Goal: Ask a question

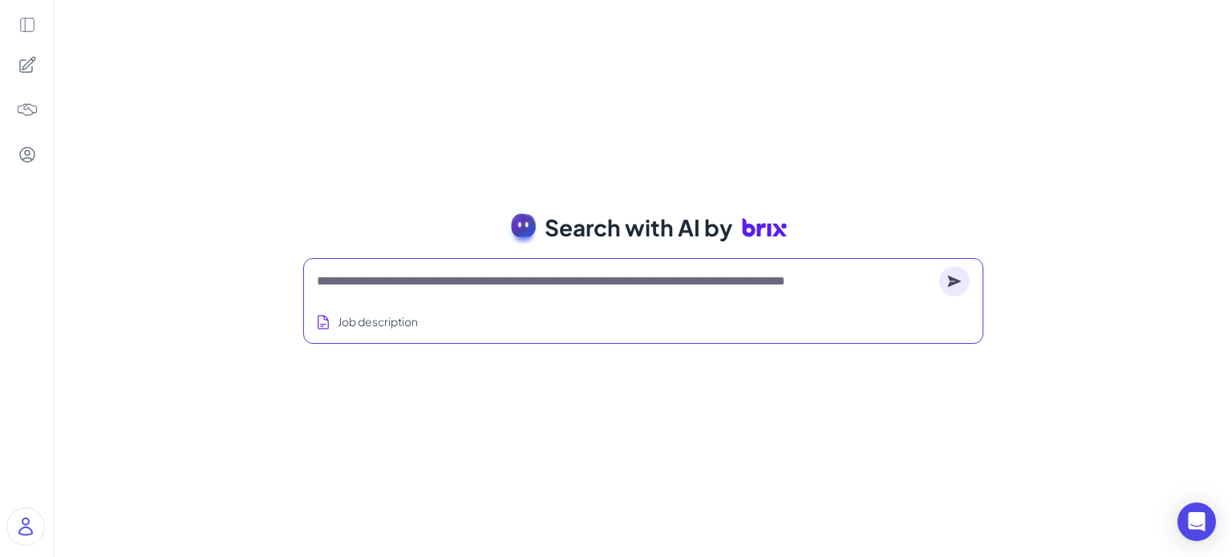
click at [385, 281] on textarea at bounding box center [625, 281] width 616 height 19
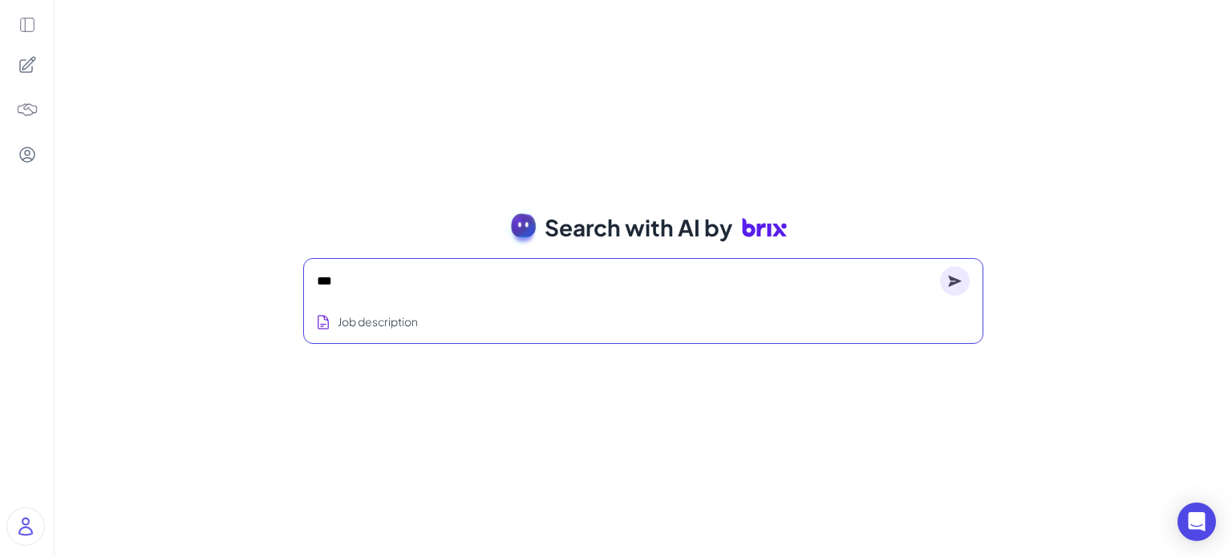
click at [29, 31] on icon at bounding box center [27, 25] width 18 height 18
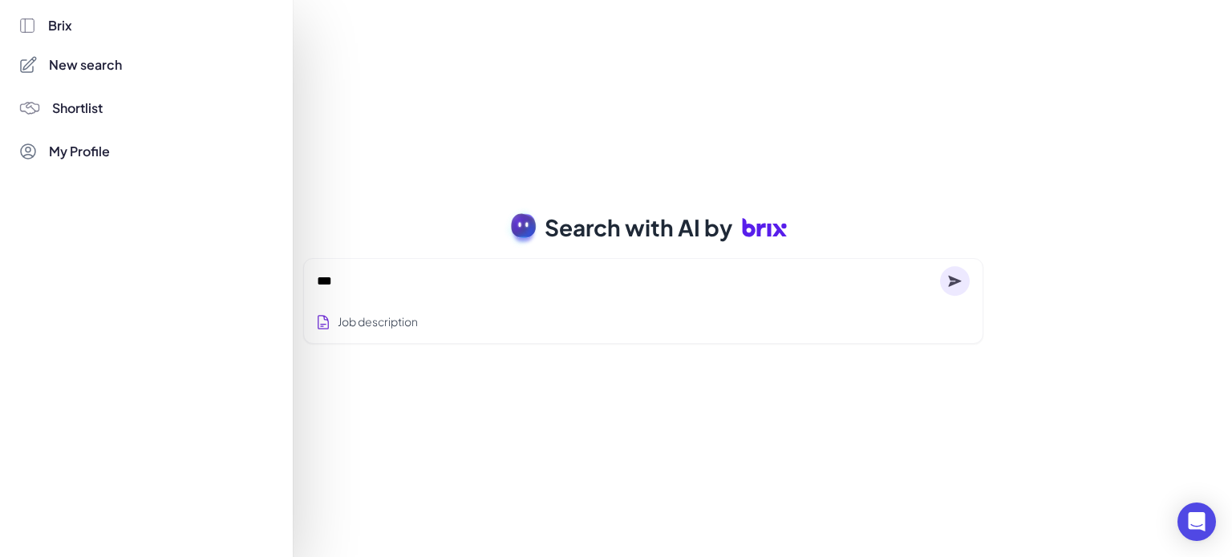
drag, startPoint x: 372, startPoint y: 140, endPoint x: 357, endPoint y: 292, distance: 152.3
click at [372, 140] on div at bounding box center [616, 278] width 1232 height 557
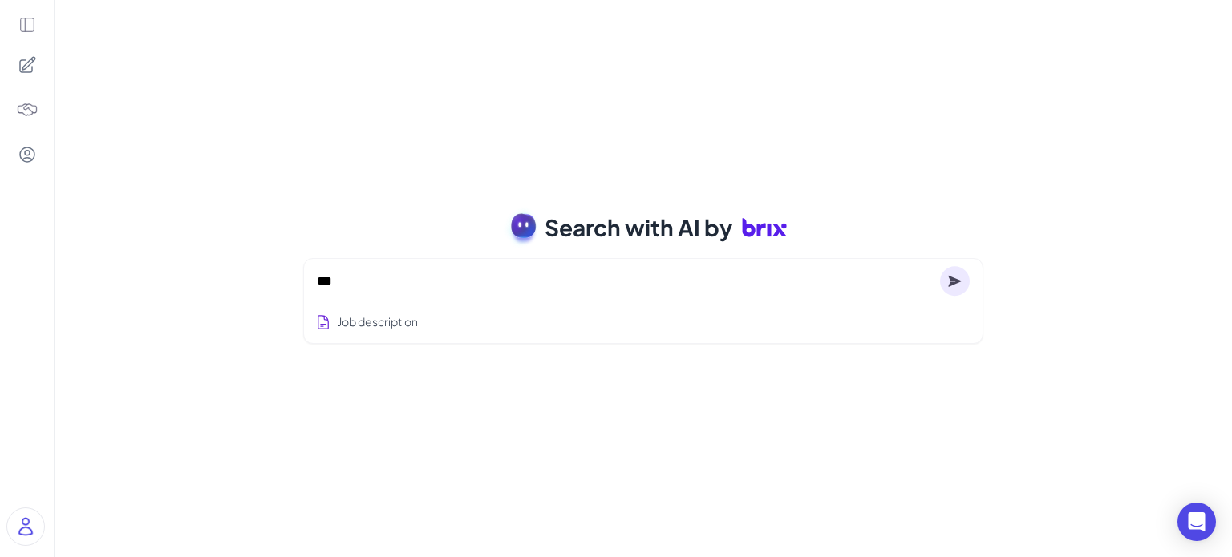
click at [360, 286] on textarea "***" at bounding box center [625, 281] width 617 height 19
type textarea "*"
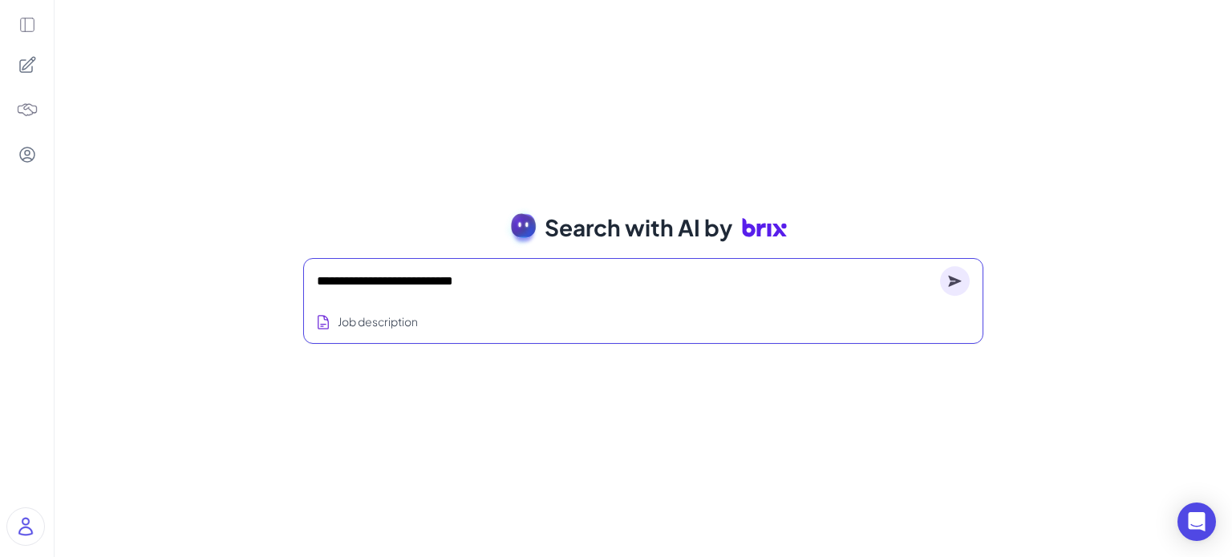
type textarea "**********"
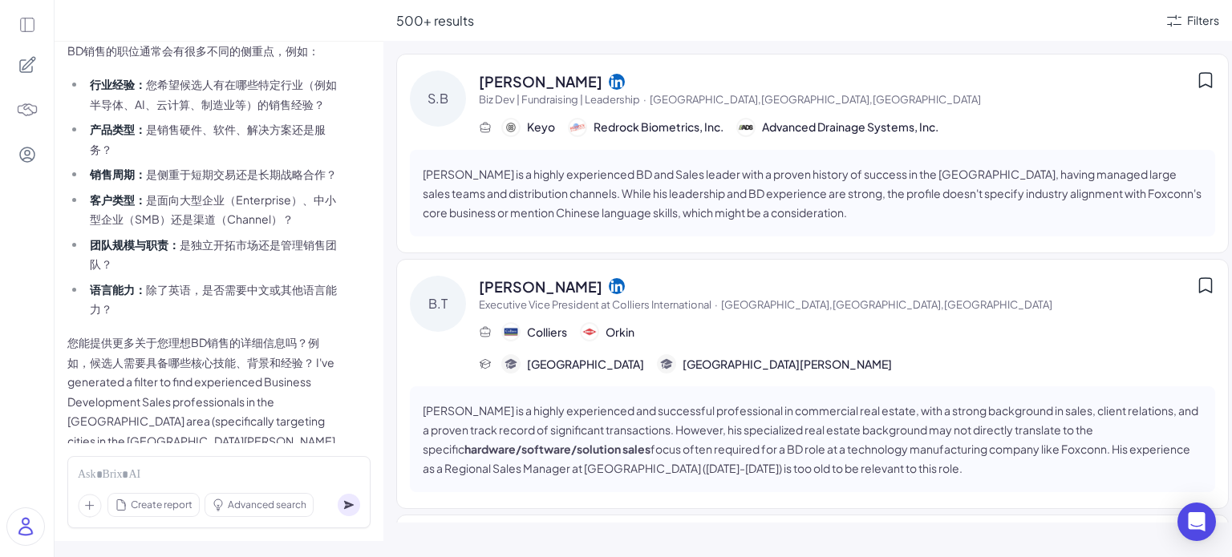
scroll to position [216, 0]
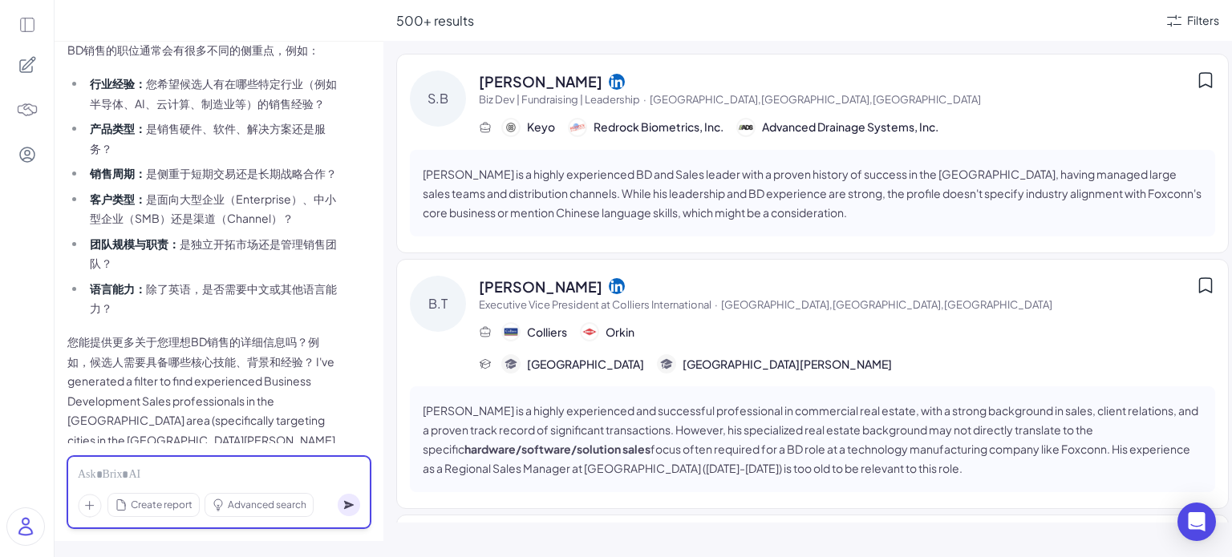
click at [225, 469] on div at bounding box center [219, 476] width 282 height 18
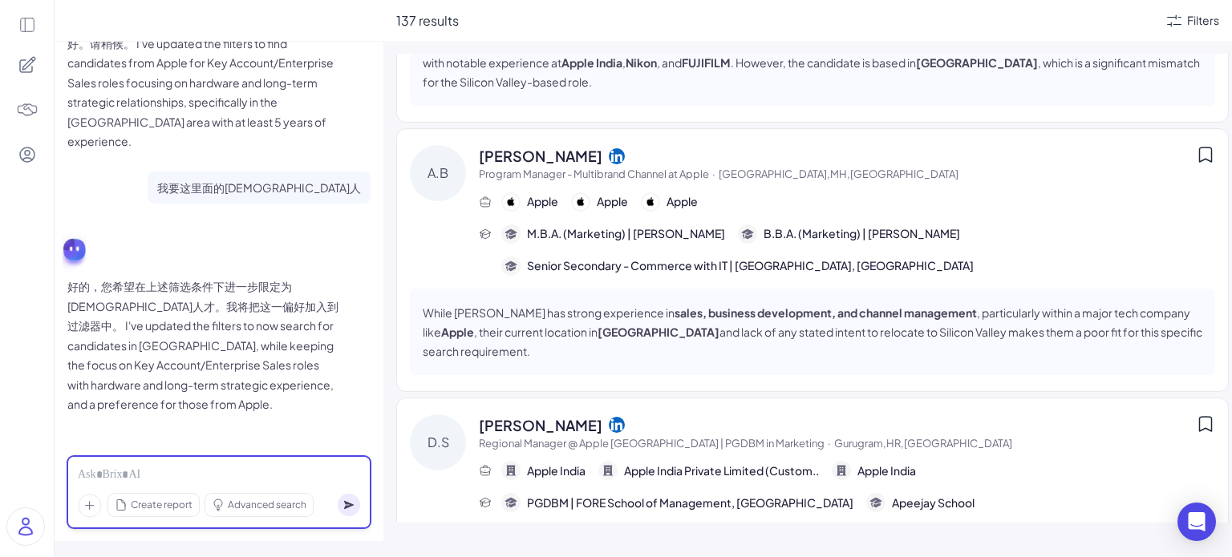
scroll to position [4828, 0]
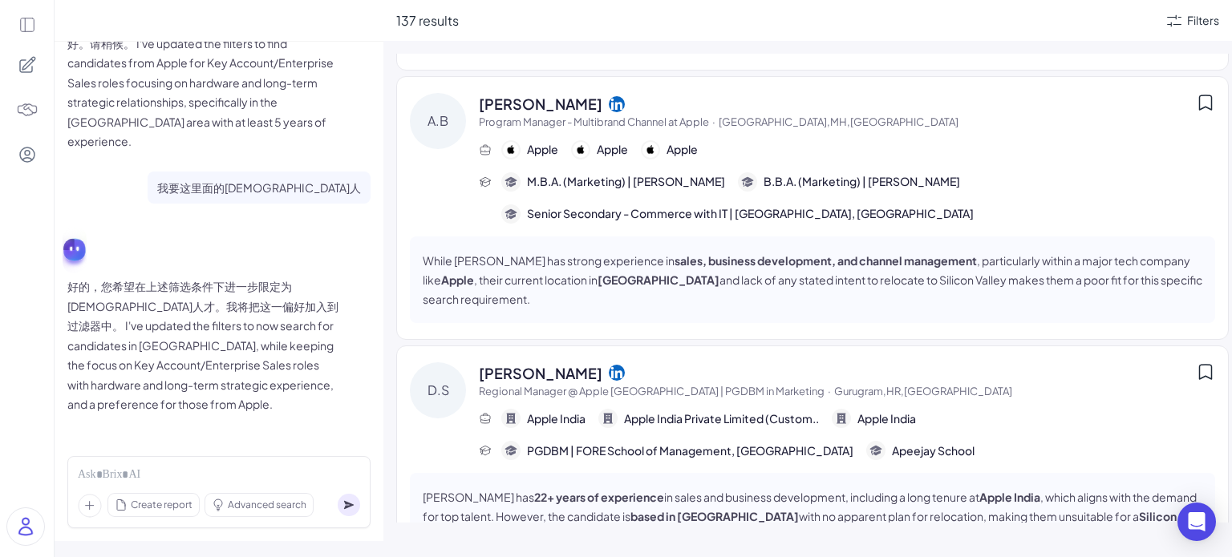
click at [244, 401] on p "好的，您希望在上述筛选条件下进一步限定为[DEMOGRAPHIC_DATA]人才。我将把这一偏好加入到过滤器中。 I've updated the filte…" at bounding box center [203, 346] width 273 height 138
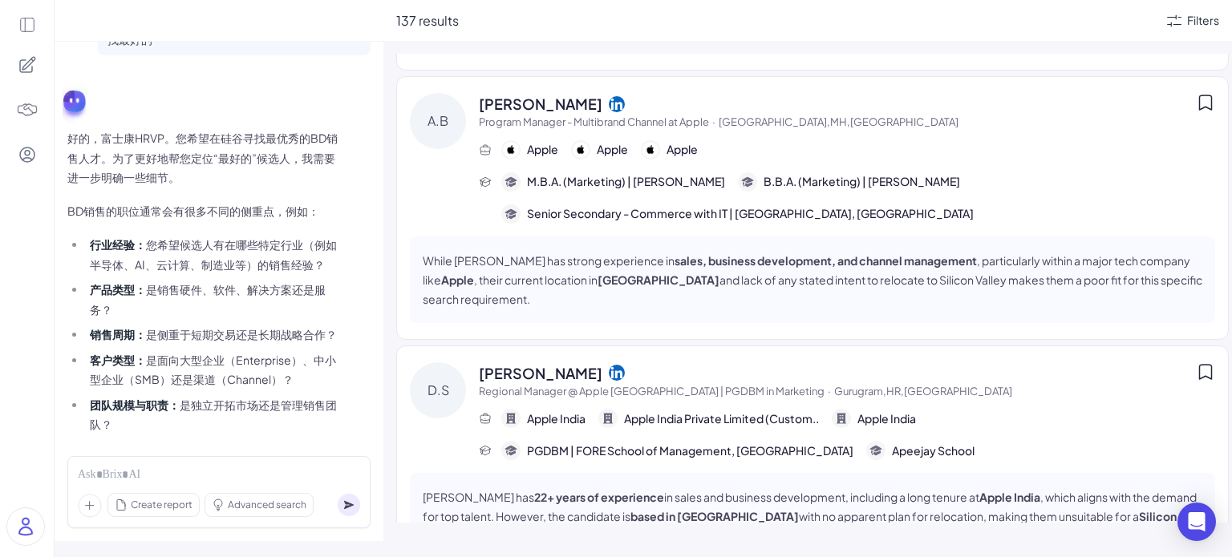
scroll to position [0, 0]
